Goal: Information Seeking & Learning: Learn about a topic

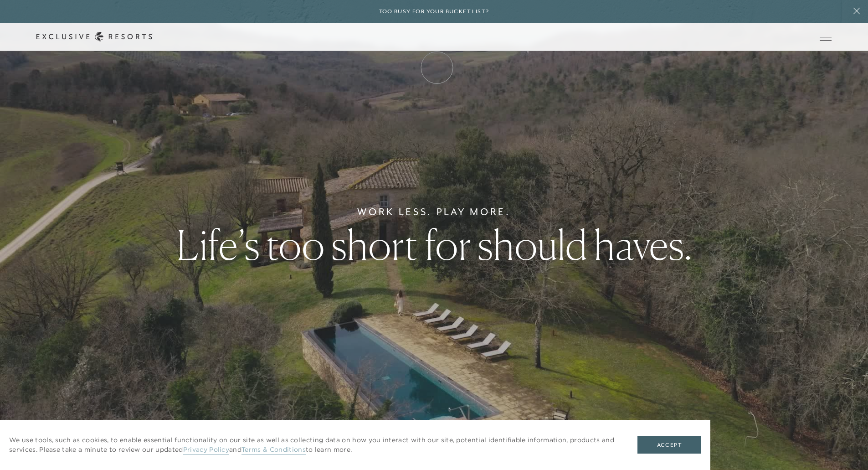
click at [0, 0] on link "Membership" at bounding box center [0, 0] width 0 height 0
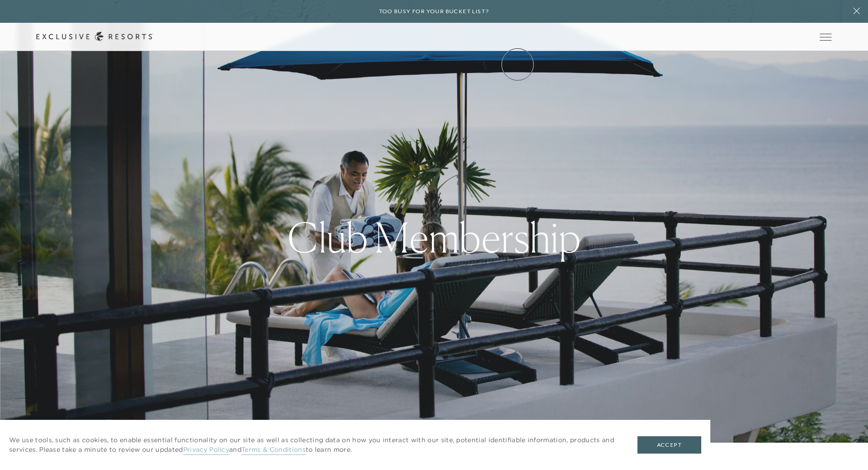
click at [0, 0] on link "Community" at bounding box center [0, 0] width 0 height 0
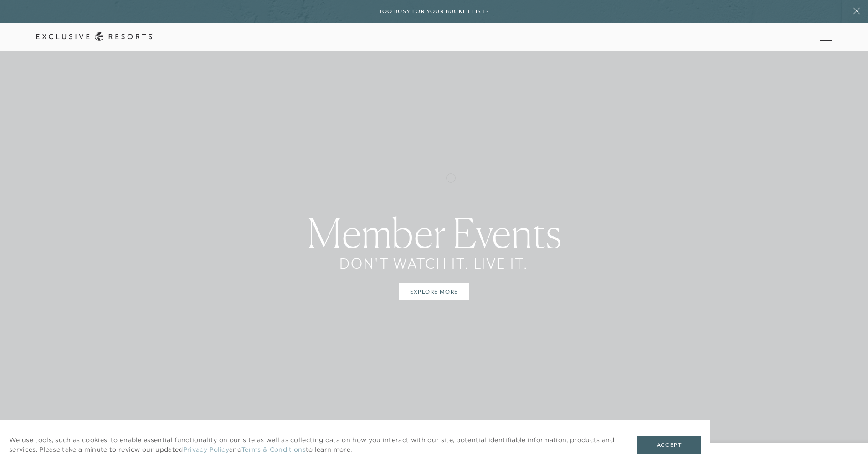
scroll to position [1960, 0]
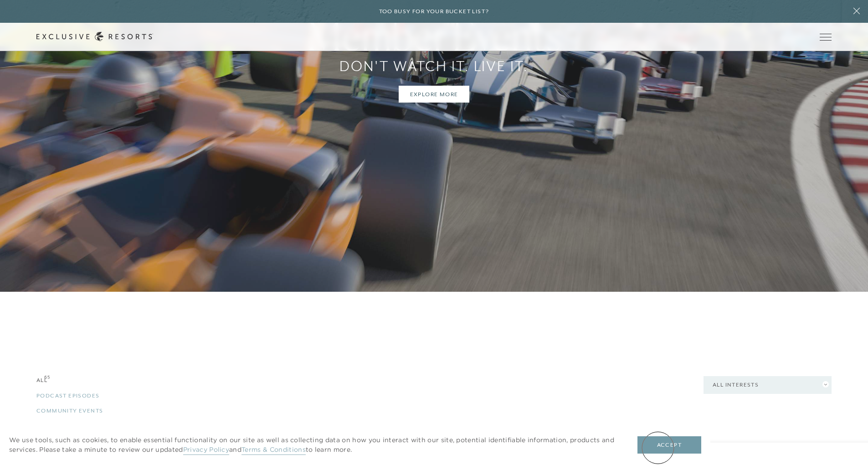
click at [658, 448] on button "Accept" at bounding box center [670, 444] width 64 height 17
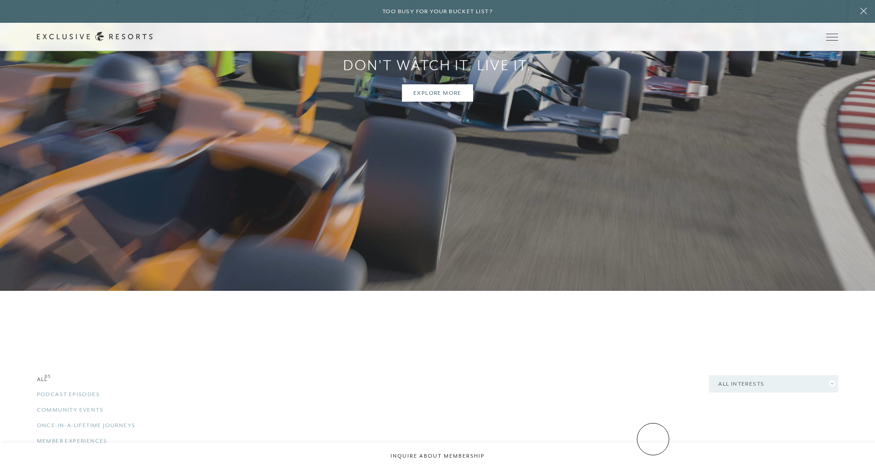
scroll to position [0, 0]
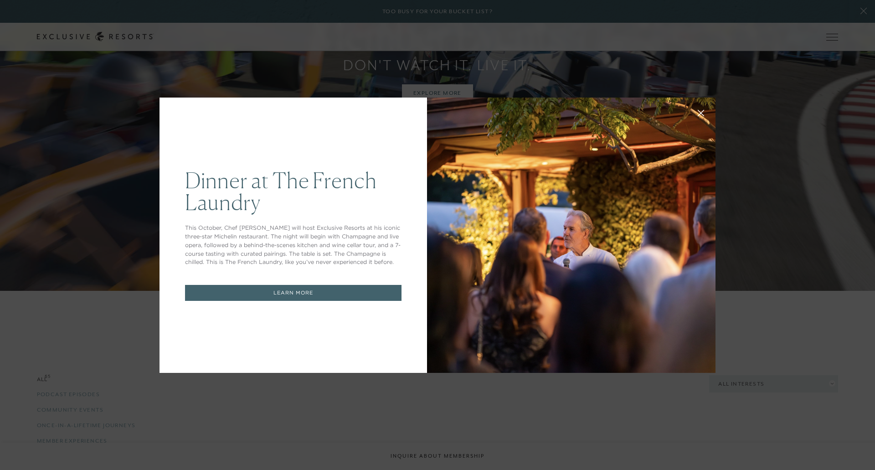
click at [177, 87] on div "Dinner at The [GEOGRAPHIC_DATA] This October, Chef [PERSON_NAME] will host Excl…" at bounding box center [437, 235] width 556 height 296
